Goal: Information Seeking & Learning: Stay updated

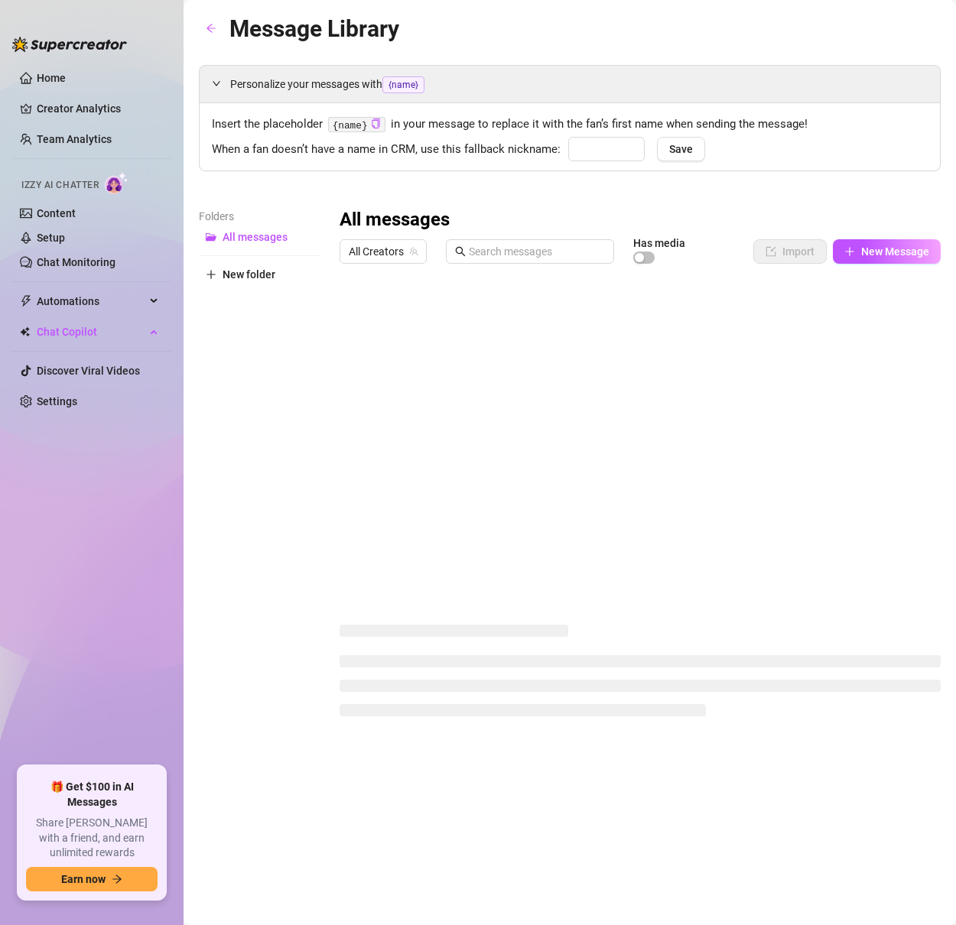
type input "babe"
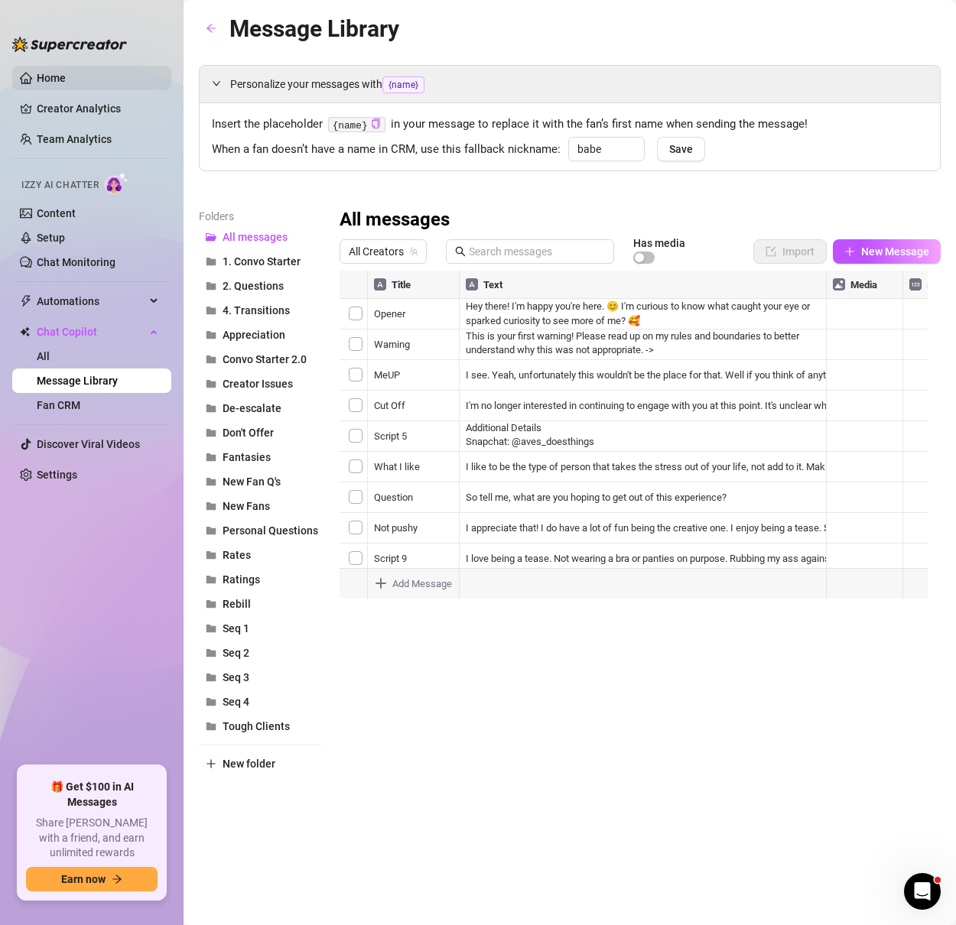
click at [66, 84] on link "Home" at bounding box center [51, 78] width 29 height 12
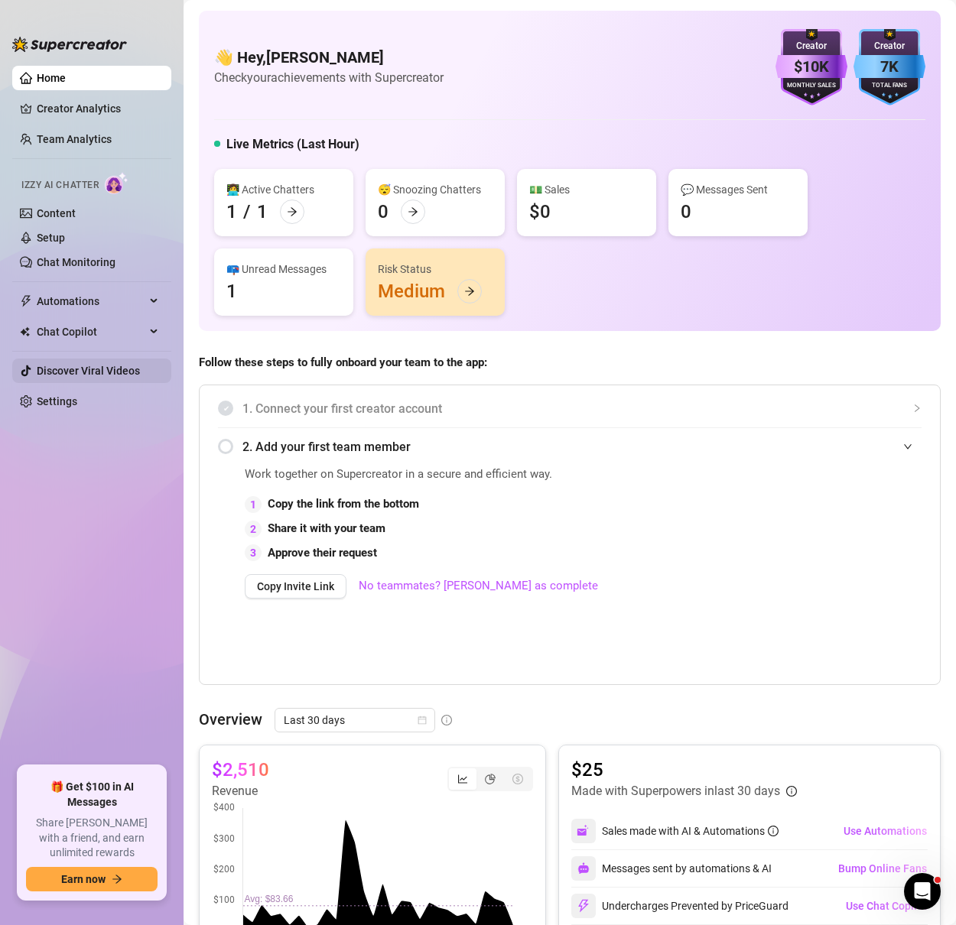
click at [74, 365] on link "Discover Viral Videos" at bounding box center [88, 371] width 103 height 12
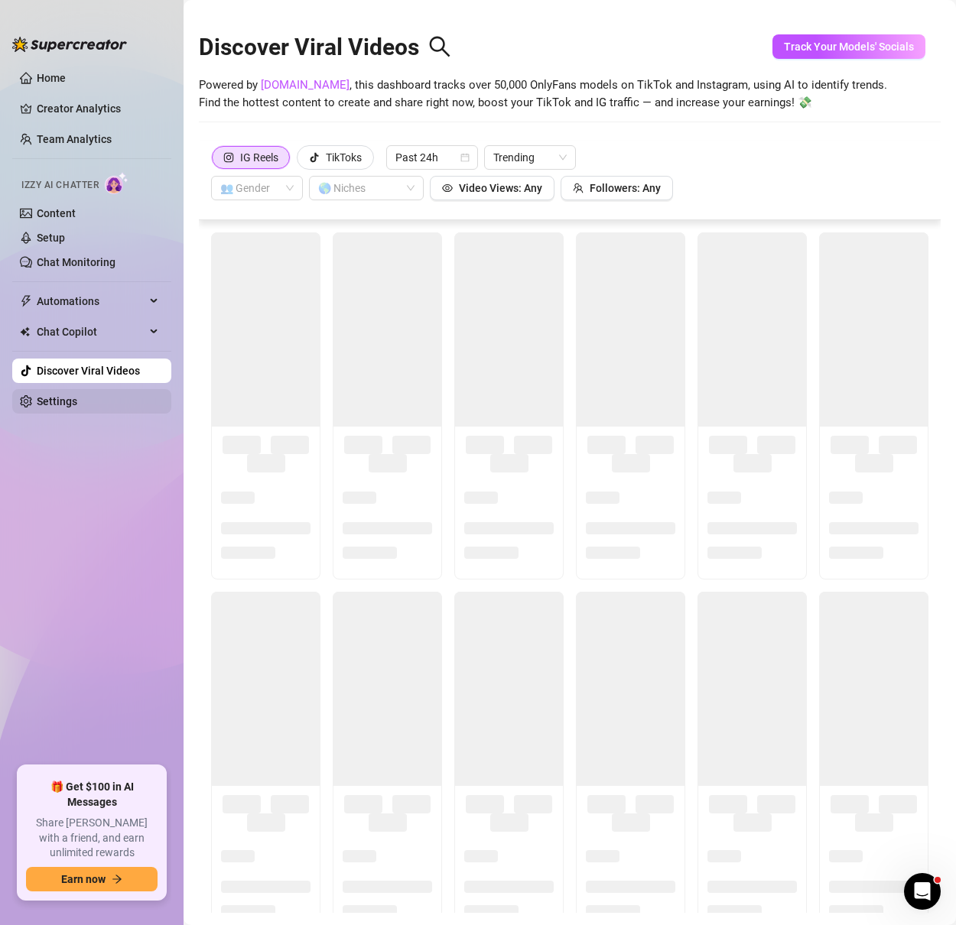
click at [72, 401] on link "Settings" at bounding box center [57, 401] width 41 height 12
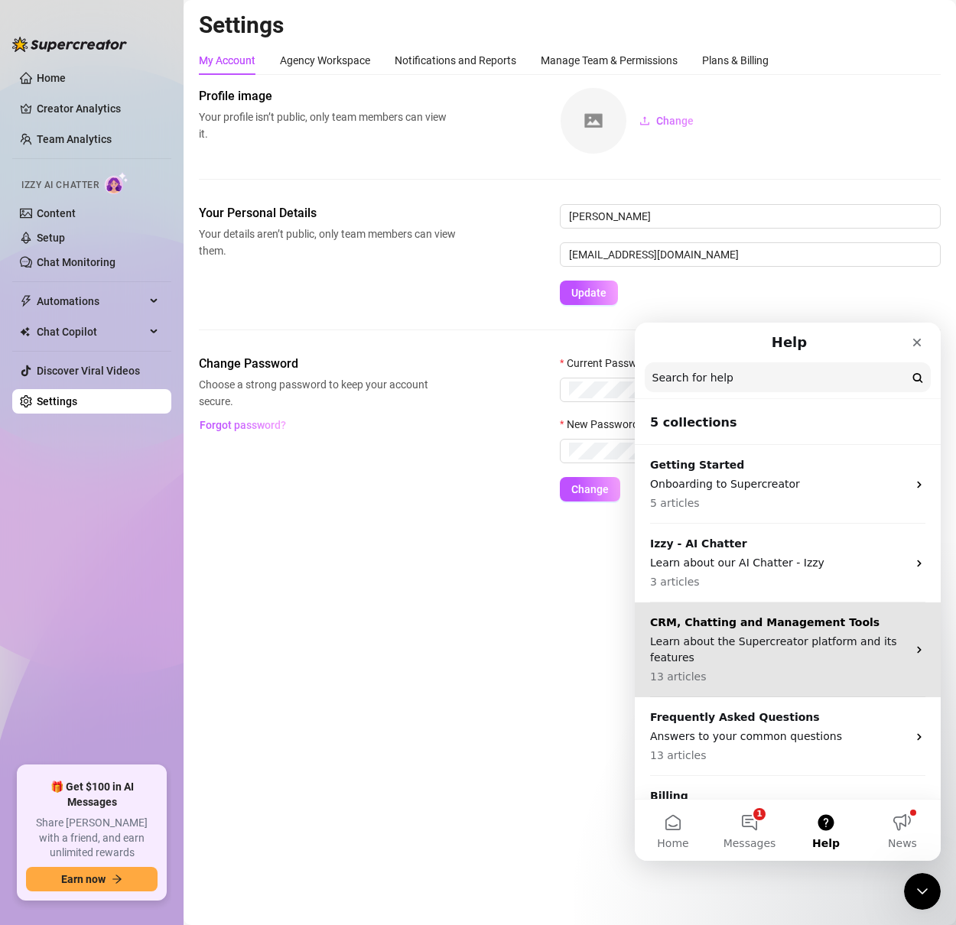
scroll to position [56, 0]
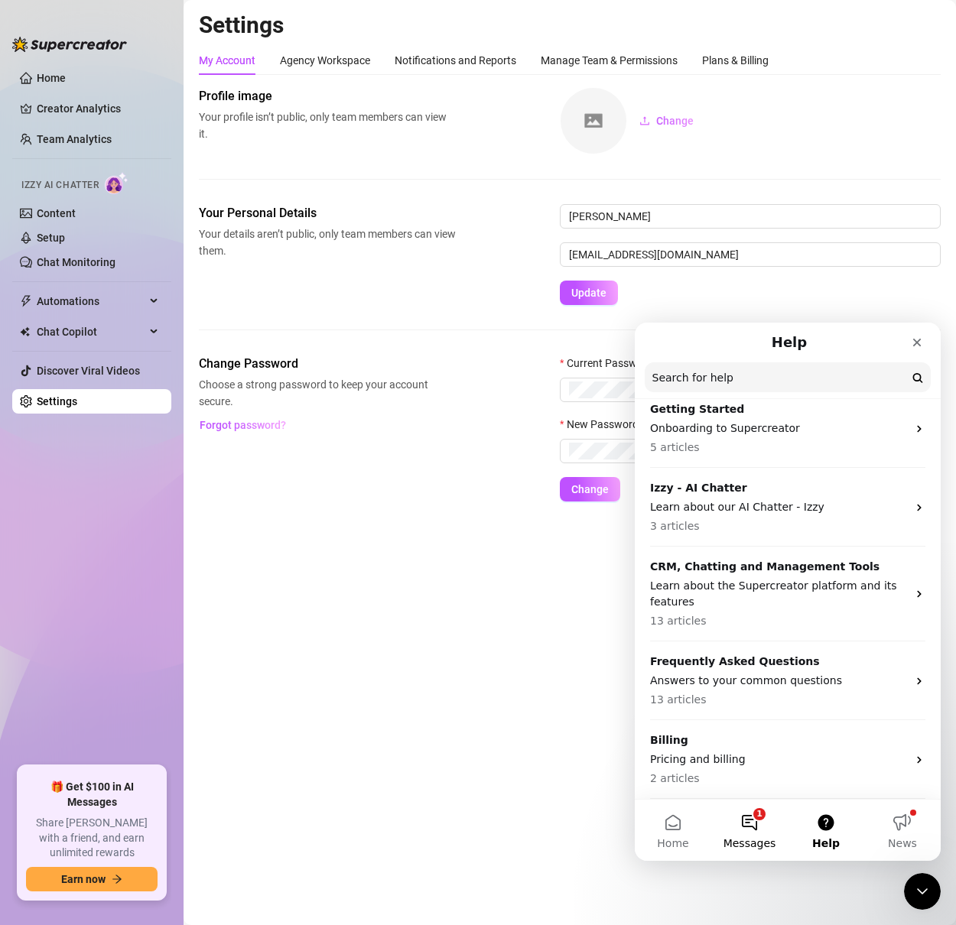
click at [750, 838] on span "Messages" at bounding box center [750, 843] width 53 height 11
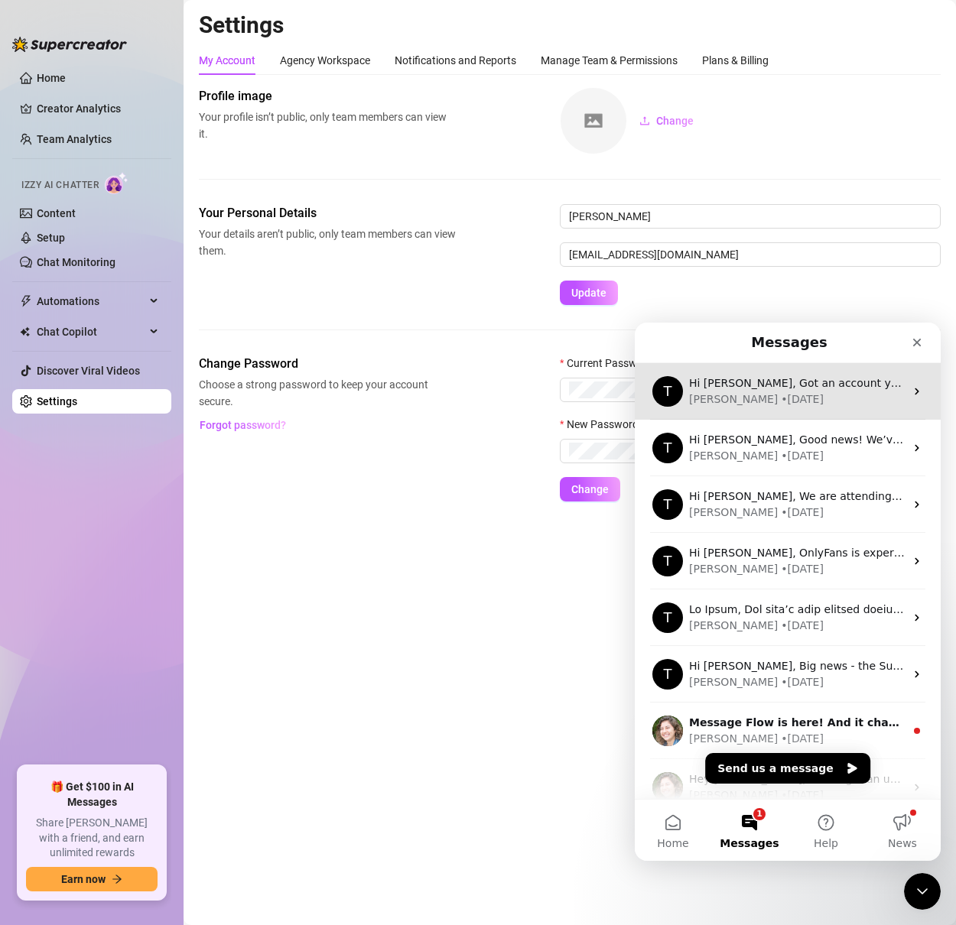
click at [801, 399] on div "[PERSON_NAME] • [DATE]" at bounding box center [797, 400] width 216 height 16
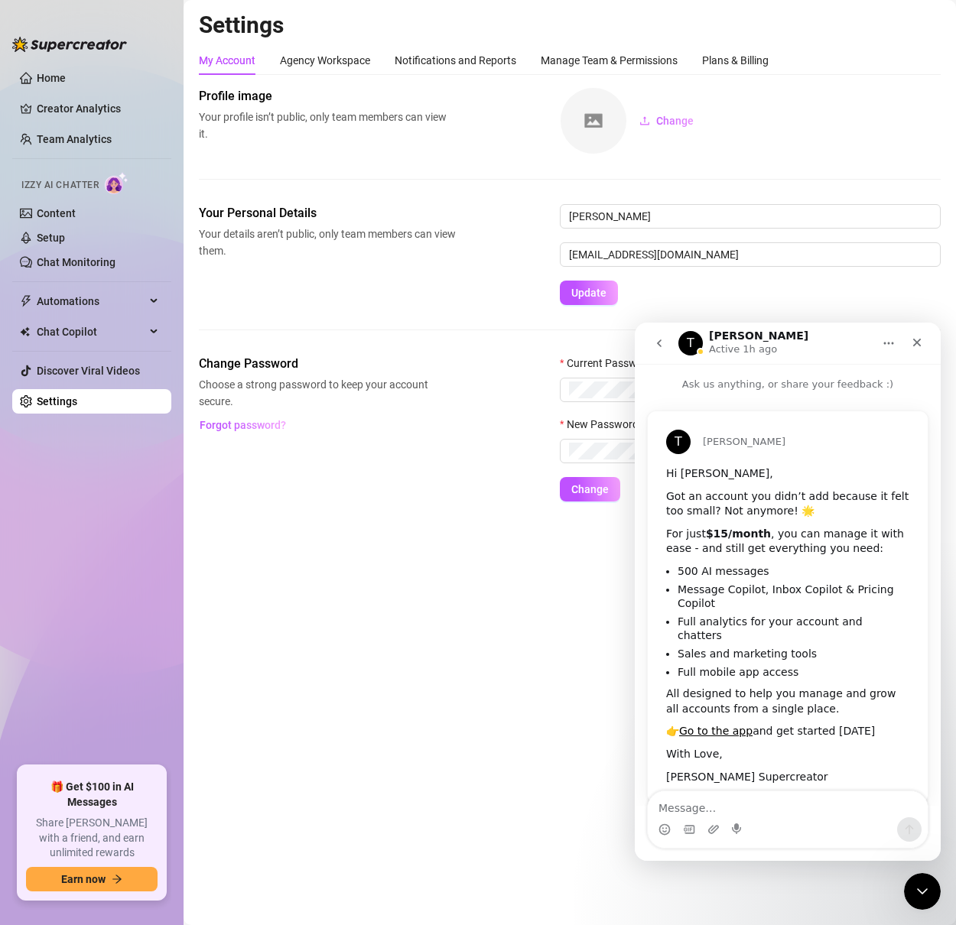
scroll to position [15, 0]
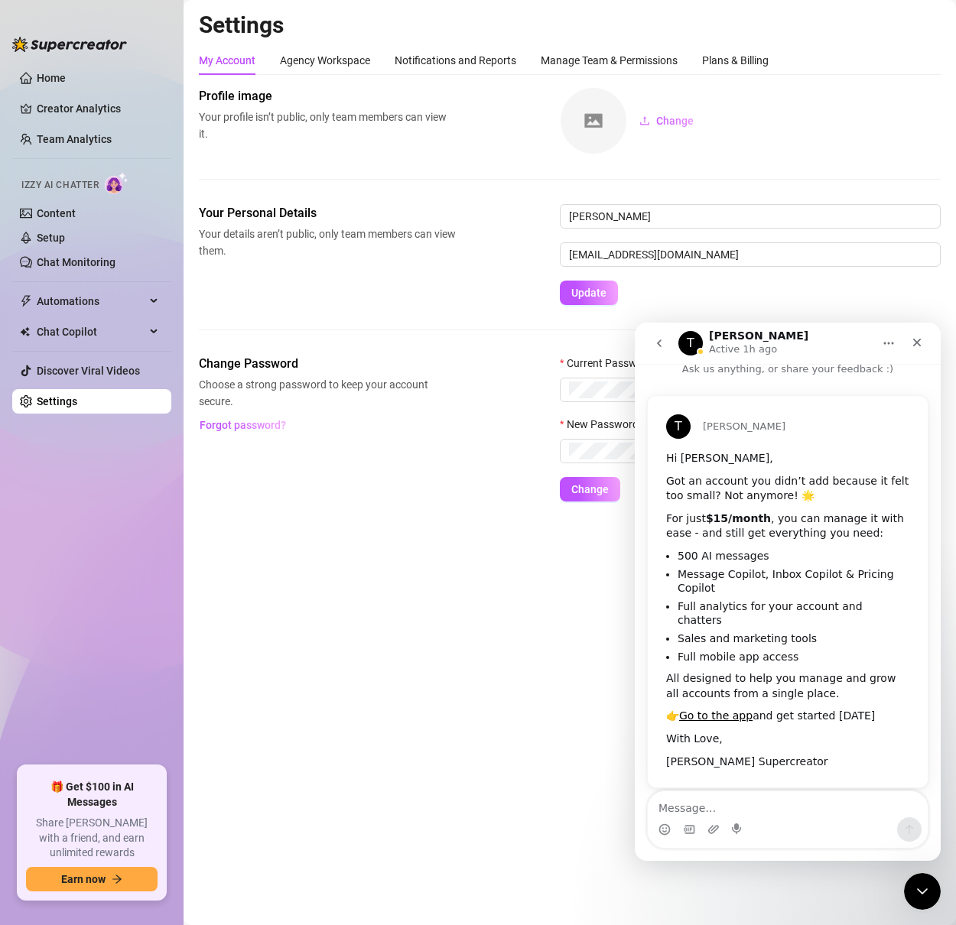
click at [665, 354] on button "go back" at bounding box center [659, 343] width 29 height 29
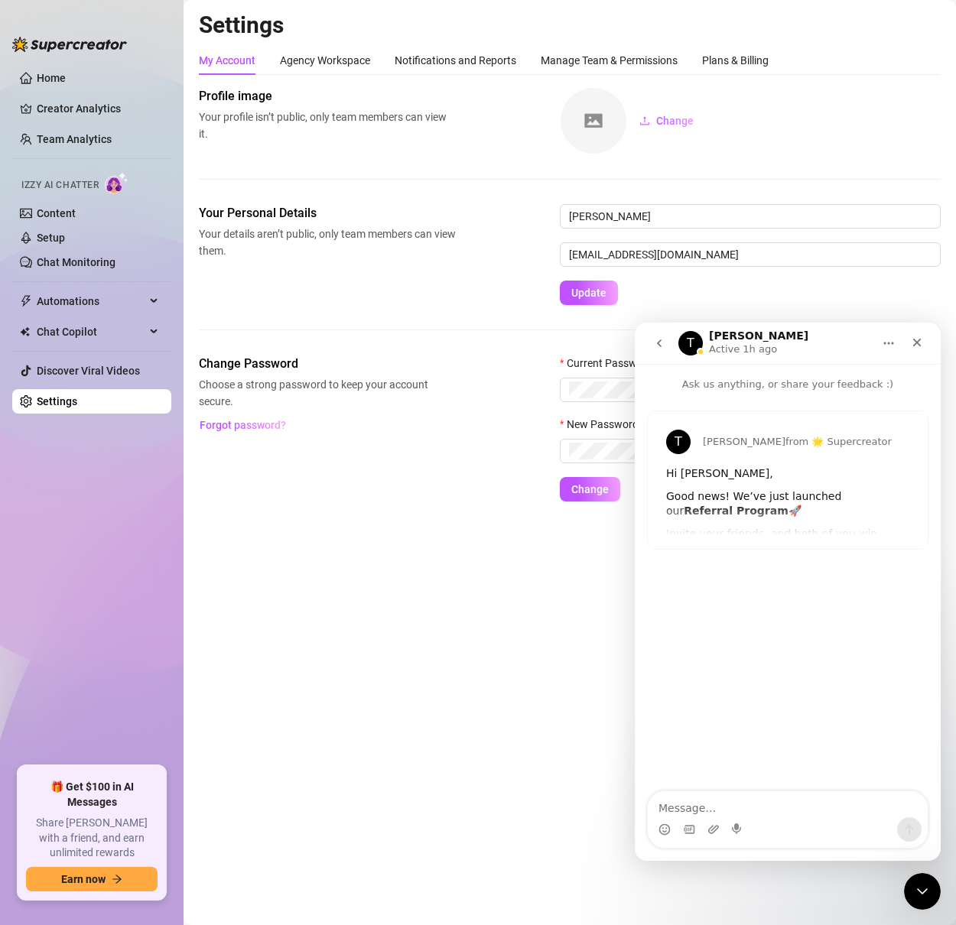
click at [662, 353] on button "go back" at bounding box center [659, 343] width 29 height 29
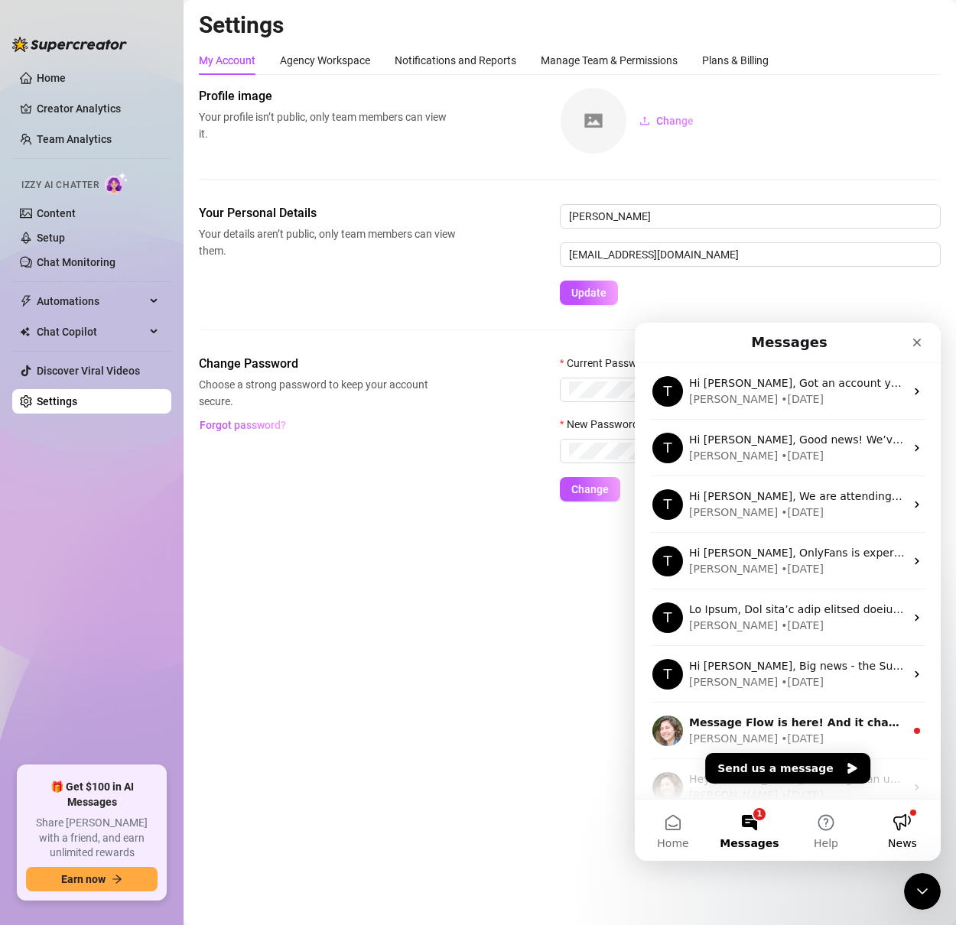
click at [907, 825] on button "News" at bounding box center [902, 830] width 76 height 61
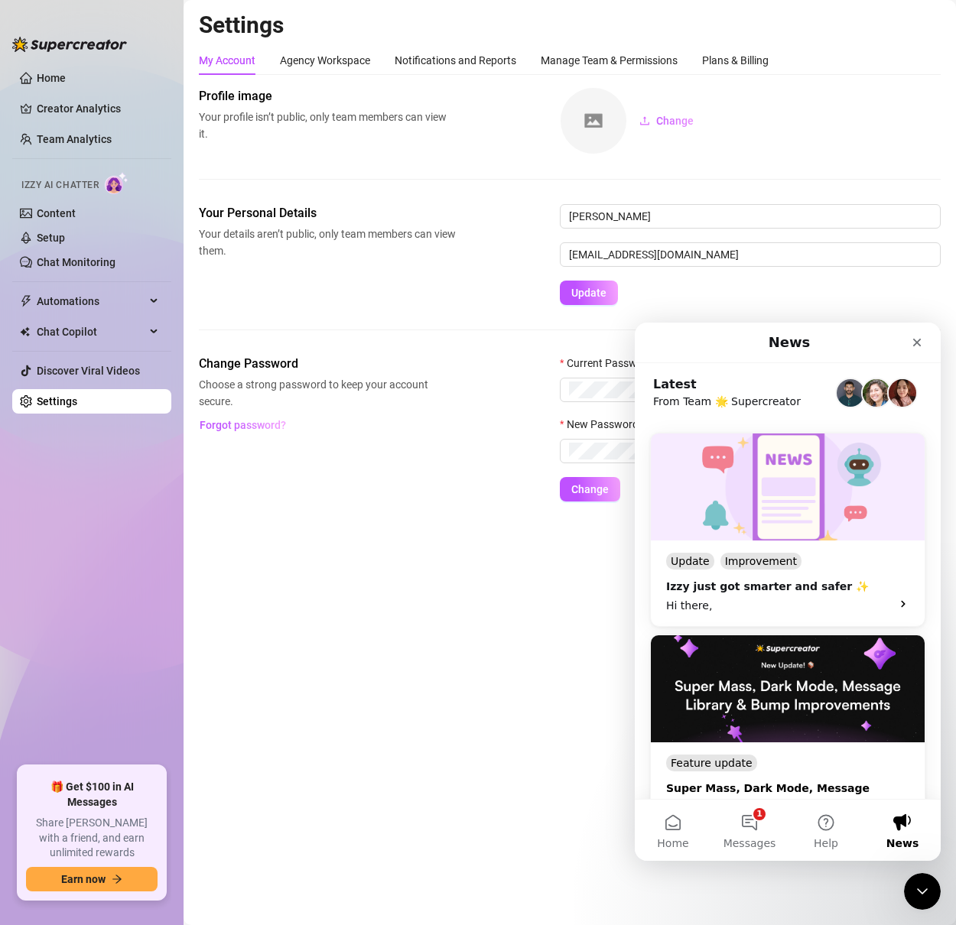
scroll to position [76, 0]
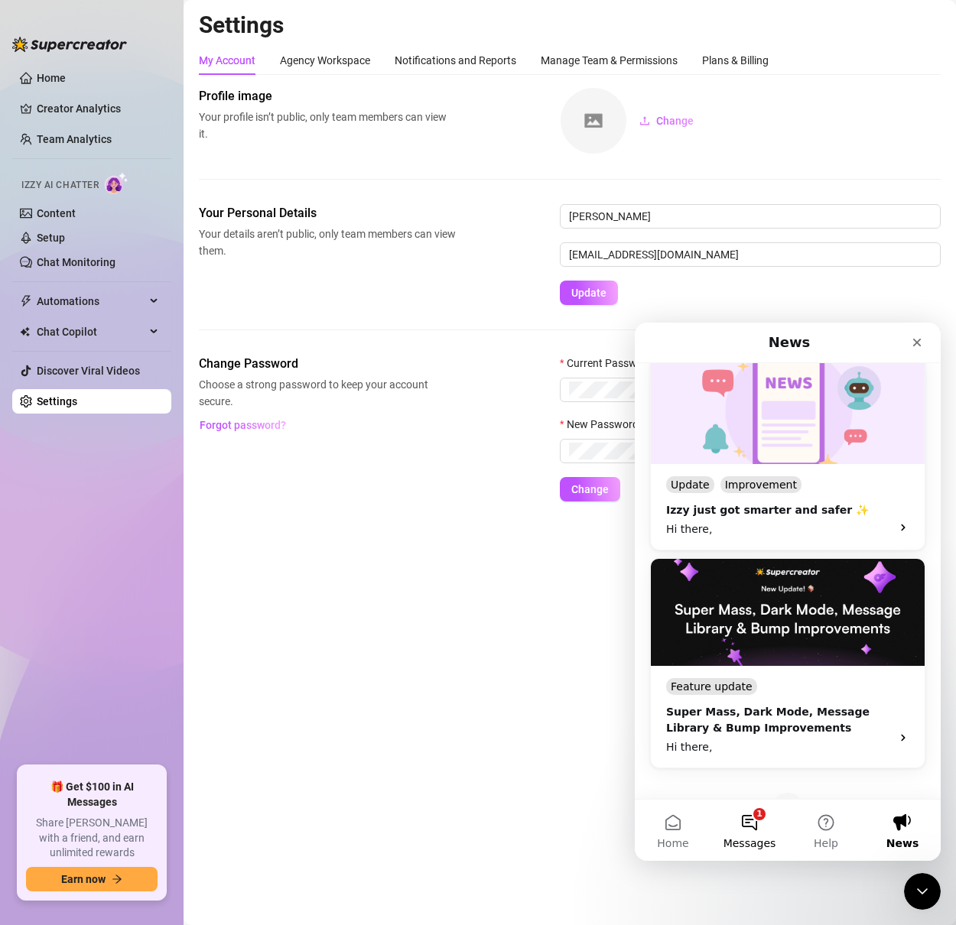
click at [745, 815] on button "1 Messages" at bounding box center [749, 830] width 76 height 61
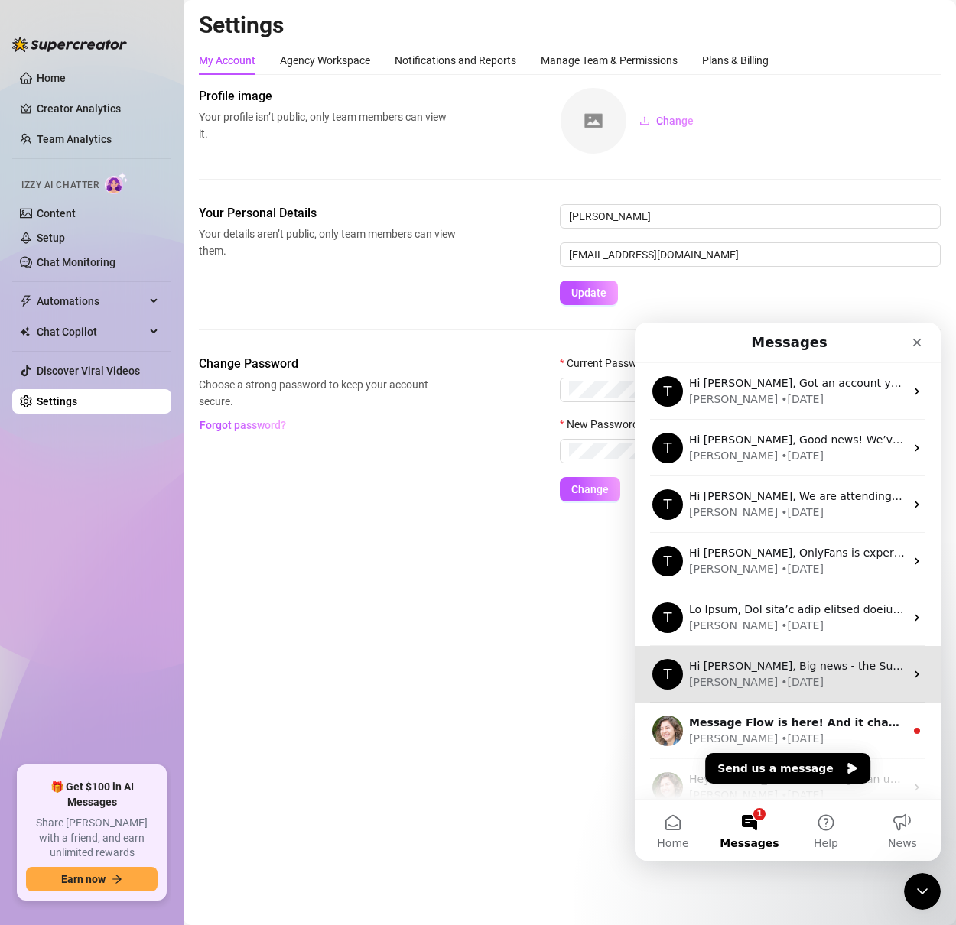
click at [793, 678] on div "[PERSON_NAME] • [DATE]" at bounding box center [797, 683] width 216 height 16
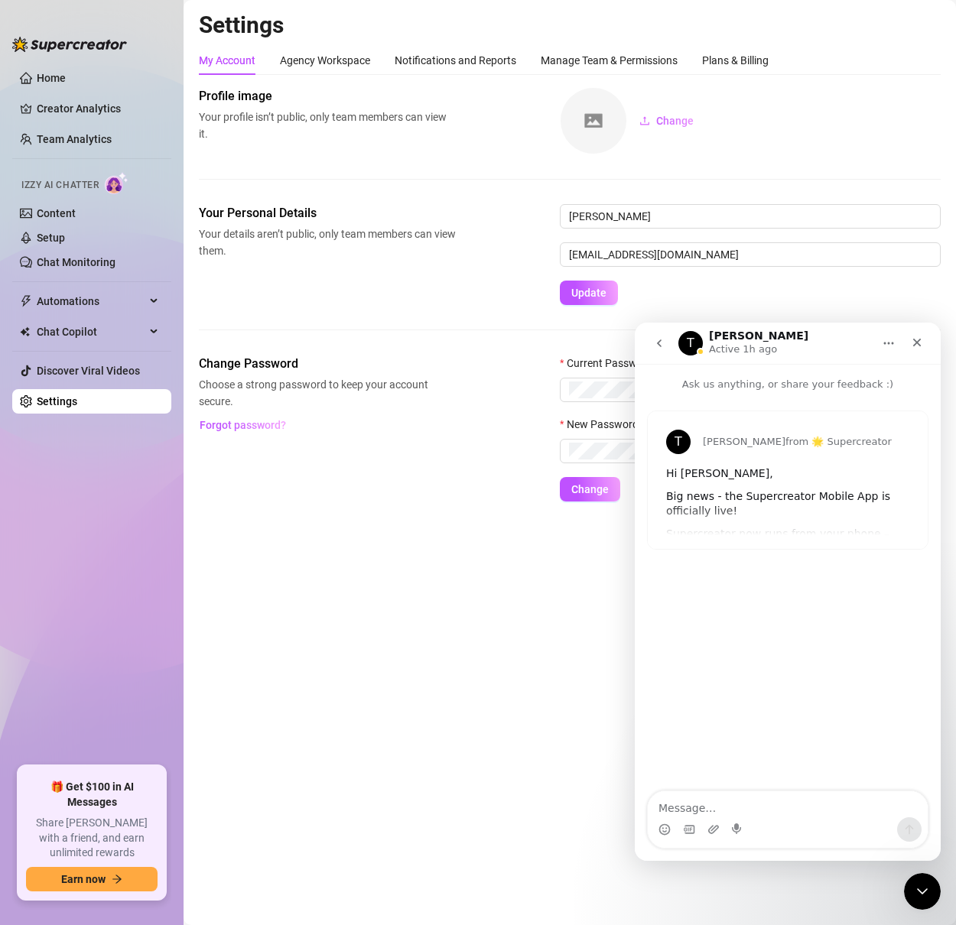
click at [779, 499] on div "Big news - the Supercreator Mobile App is officially live!" at bounding box center [787, 505] width 243 height 30
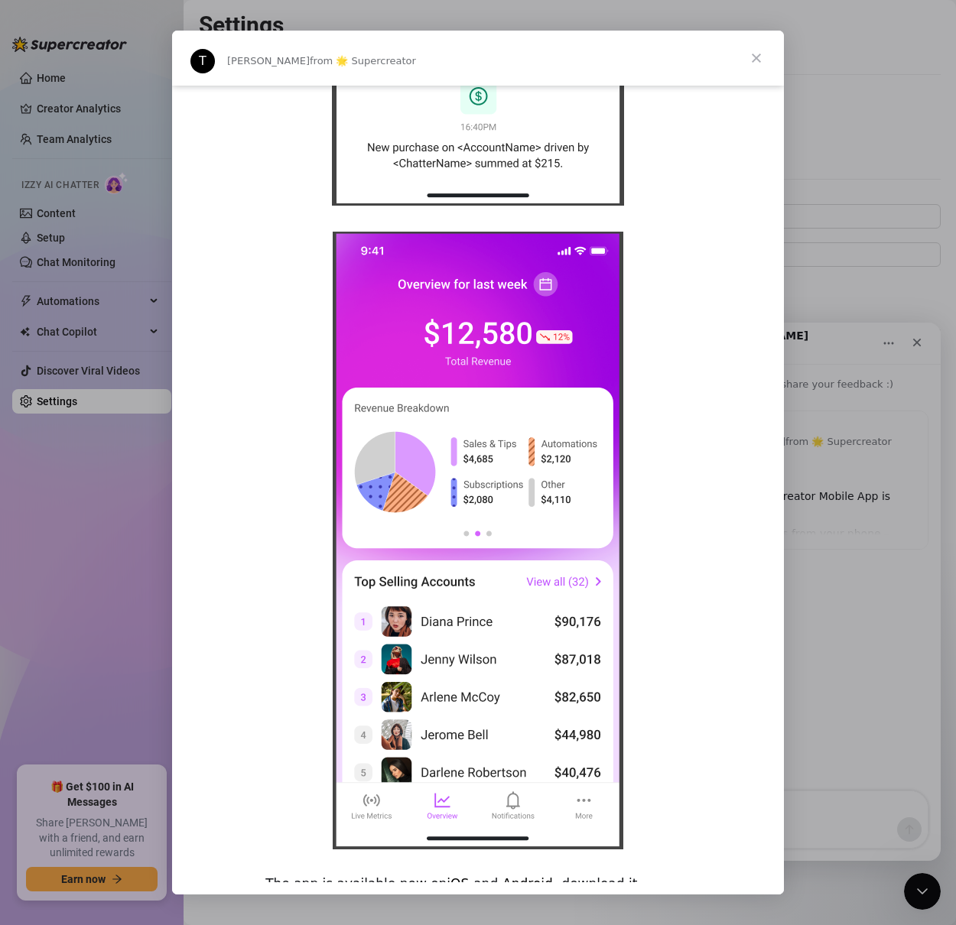
scroll to position [916, 0]
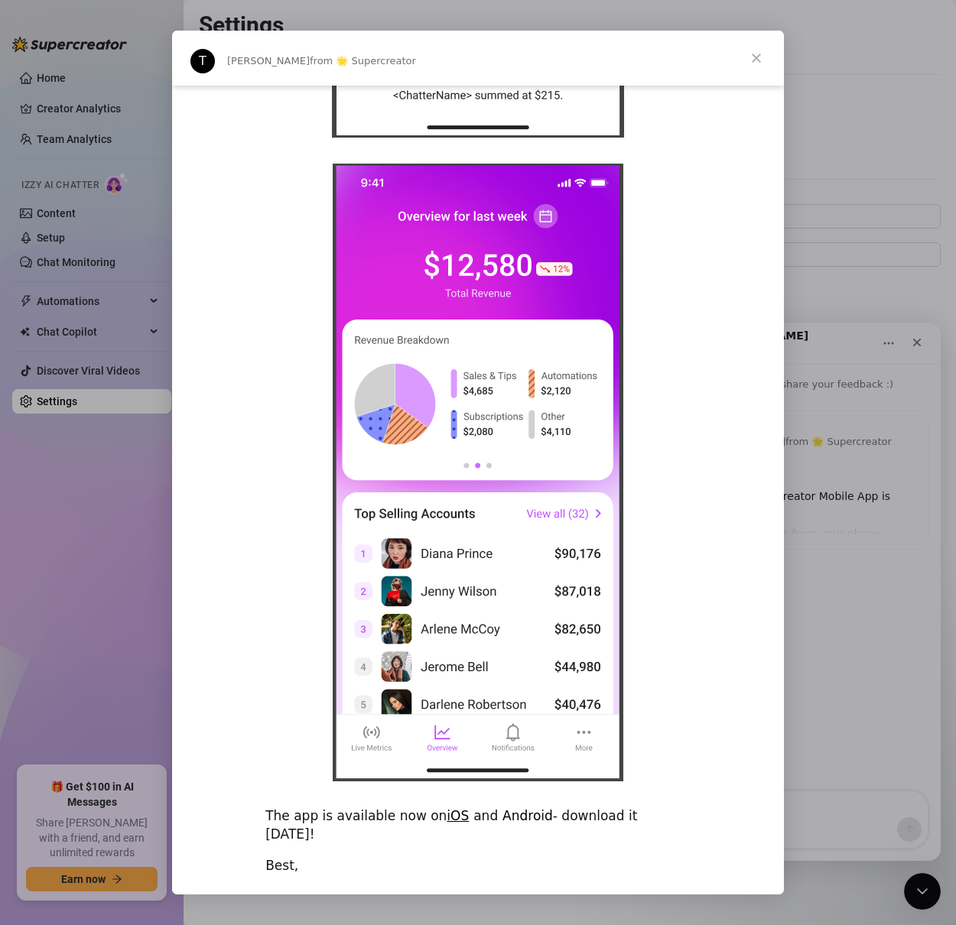
click at [503, 808] on link "Android" at bounding box center [528, 815] width 50 height 15
click at [754, 60] on span "Close" at bounding box center [756, 58] width 55 height 55
